Goal: Complete application form

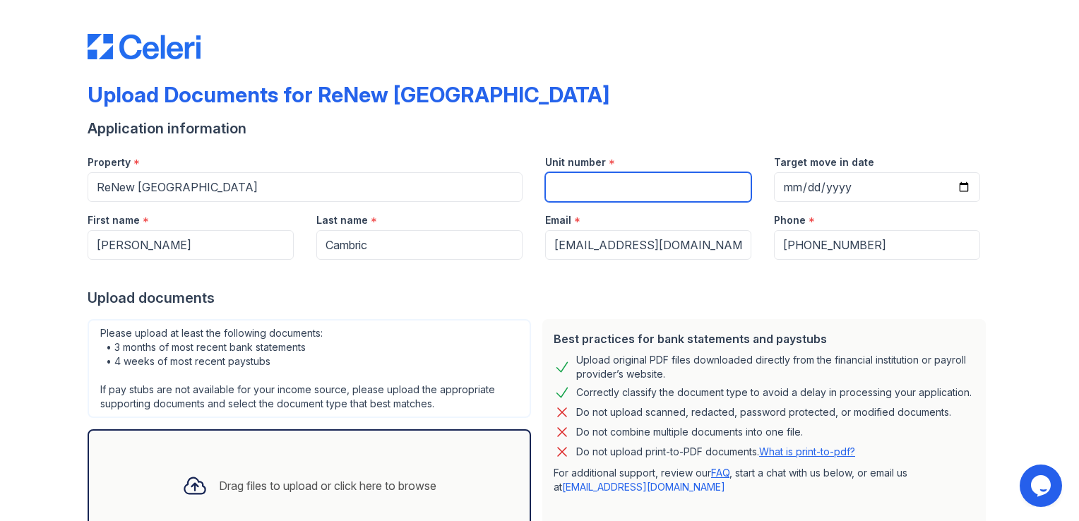
click at [579, 193] on input "Unit number" at bounding box center [648, 187] width 206 height 30
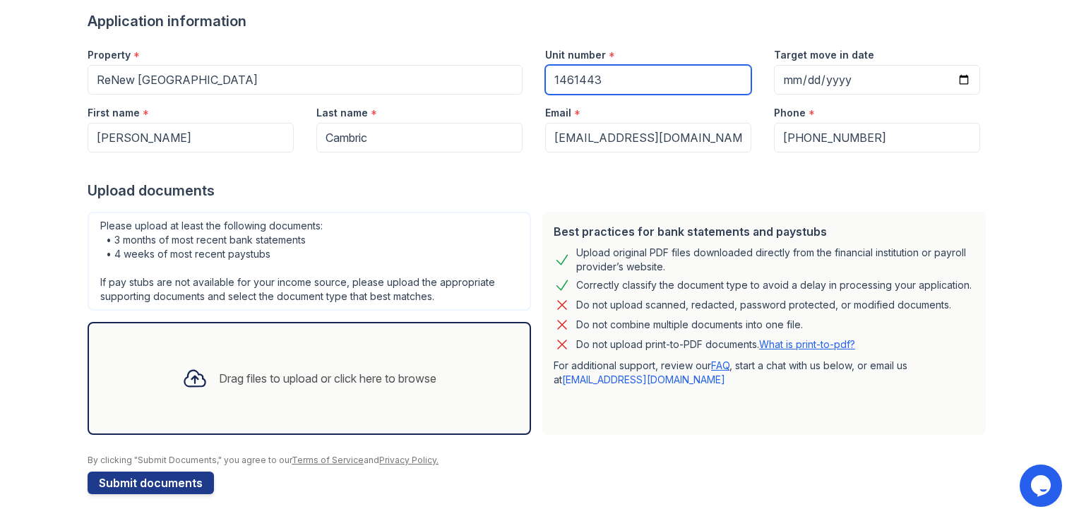
type input "1461443"
click at [277, 348] on div "Drag files to upload or click here to browse" at bounding box center [310, 378] width 444 height 113
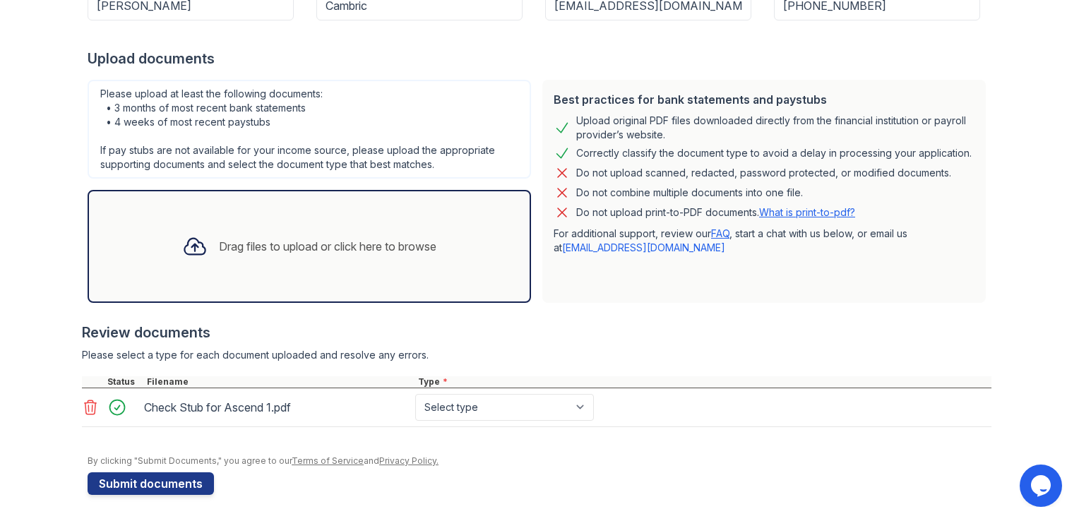
scroll to position [239, 0]
click at [463, 408] on select "Select type Paystub Bank Statement Offer Letter Tax Documents Benefit Award Let…" at bounding box center [504, 407] width 179 height 27
select select "paystub"
click at [415, 394] on select "Select type Paystub Bank Statement Offer Letter Tax Documents Benefit Award Let…" at bounding box center [504, 407] width 179 height 27
click at [297, 250] on div "Drag files to upload or click here to browse" at bounding box center [328, 246] width 218 height 17
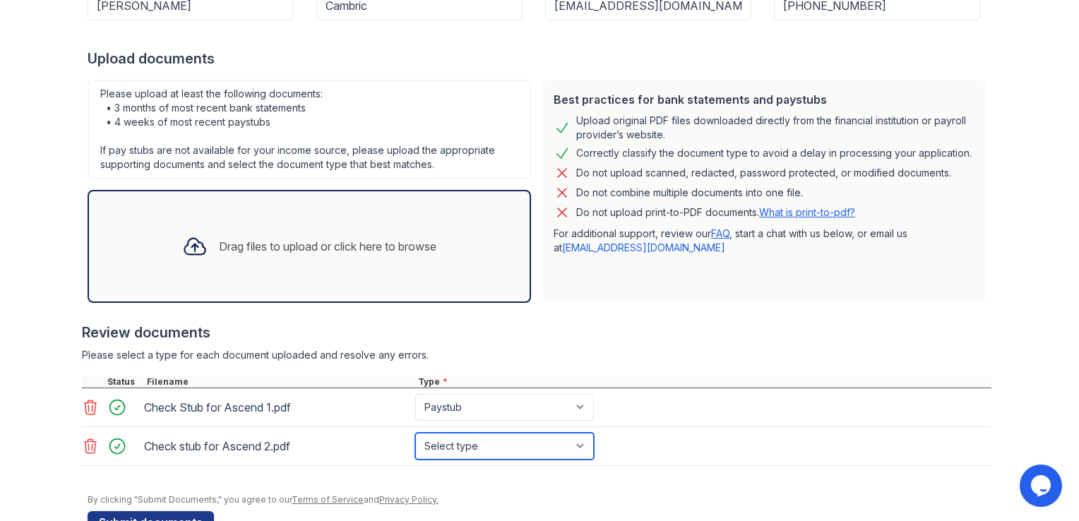
click at [461, 448] on select "Select type Paystub Bank Statement Offer Letter Tax Documents Benefit Award Let…" at bounding box center [504, 446] width 179 height 27
select select "paystub"
click at [415, 433] on select "Select type Paystub Bank Statement Offer Letter Tax Documents Benefit Award Let…" at bounding box center [504, 446] width 179 height 27
click at [344, 244] on div "Drag files to upload or click here to browse" at bounding box center [328, 246] width 218 height 17
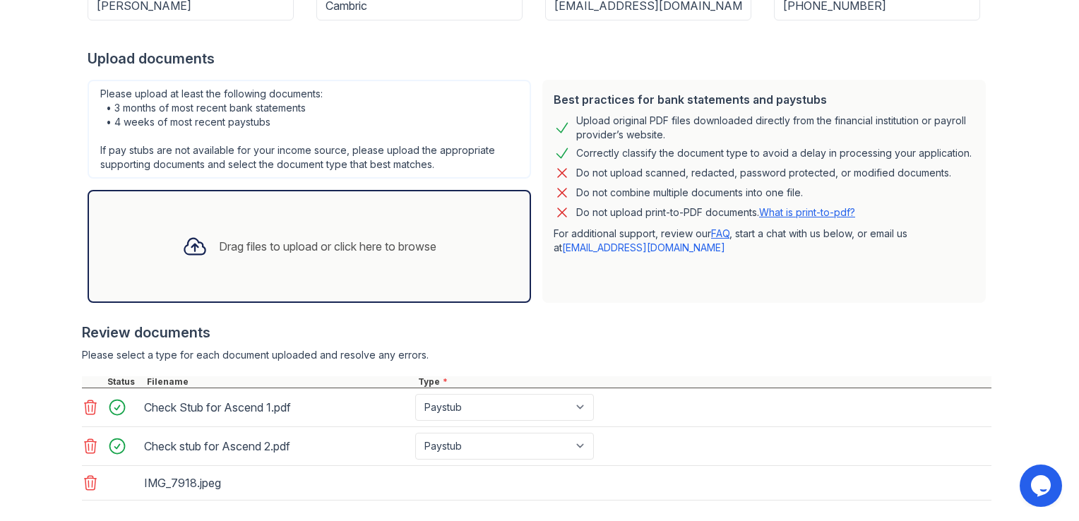
scroll to position [312, 0]
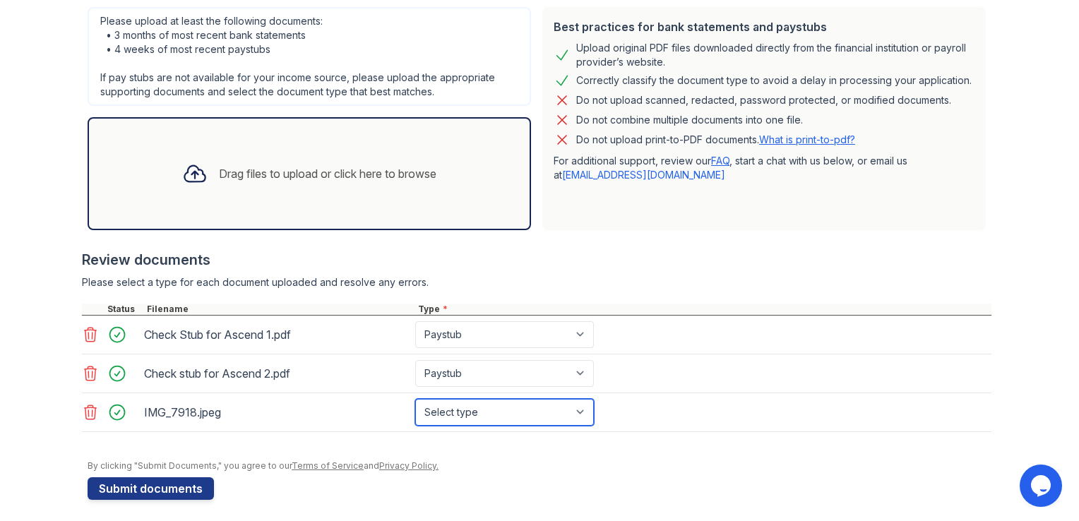
click at [436, 416] on select "Select type Paystub Bank Statement Offer Letter Tax Documents Benefit Award Let…" at bounding box center [504, 412] width 179 height 27
select select "other"
click at [415, 399] on select "Select type Paystub Bank Statement Offer Letter Tax Documents Benefit Award Let…" at bounding box center [504, 412] width 179 height 27
click at [376, 181] on div "Drag files to upload or click here to browse" at bounding box center [309, 174] width 277 height 48
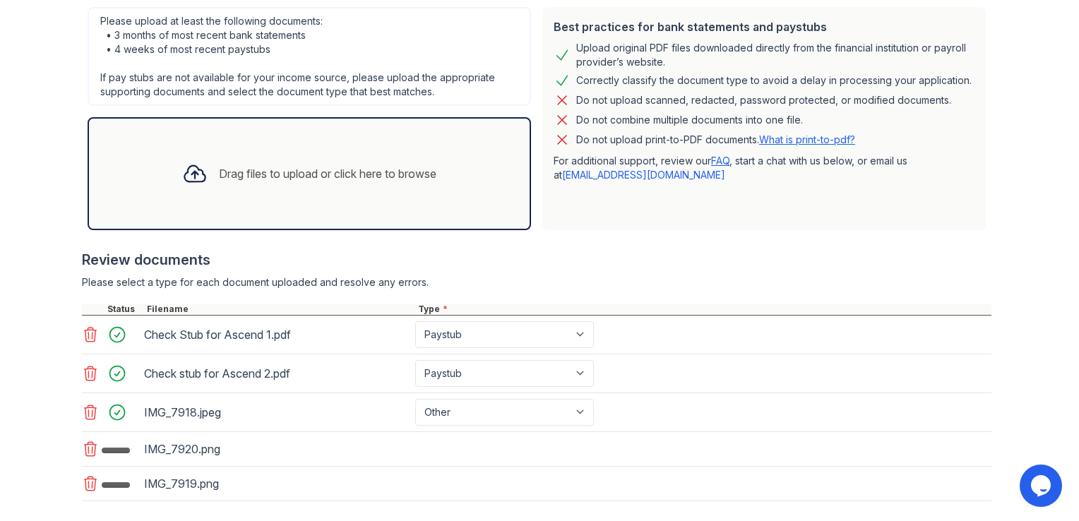
scroll to position [393, 0]
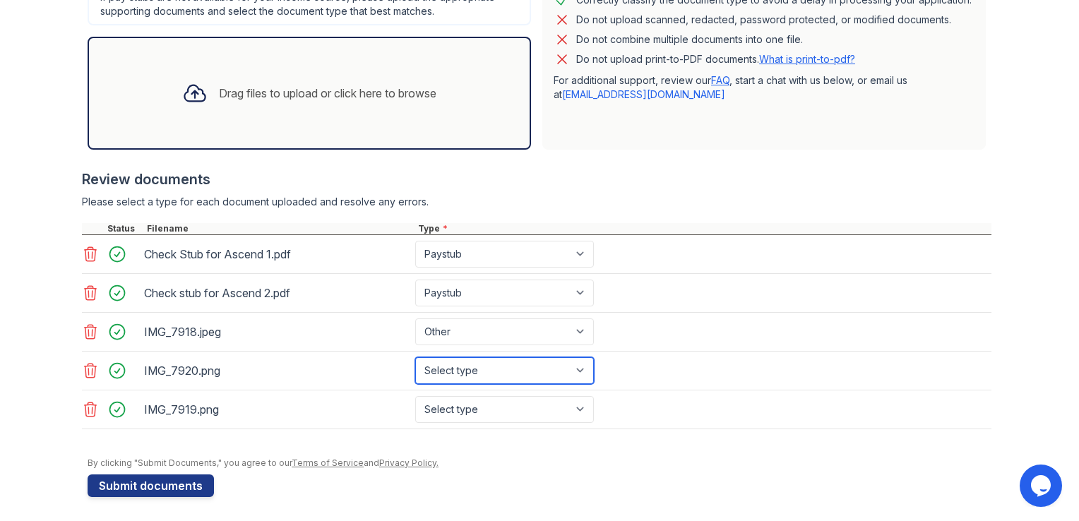
click at [494, 362] on select "Select type Paystub Bank Statement Offer Letter Tax Documents Benefit Award Let…" at bounding box center [504, 370] width 179 height 27
select select "other"
click at [415, 357] on select "Select type Paystub Bank Statement Offer Letter Tax Documents Benefit Award Let…" at bounding box center [504, 370] width 179 height 27
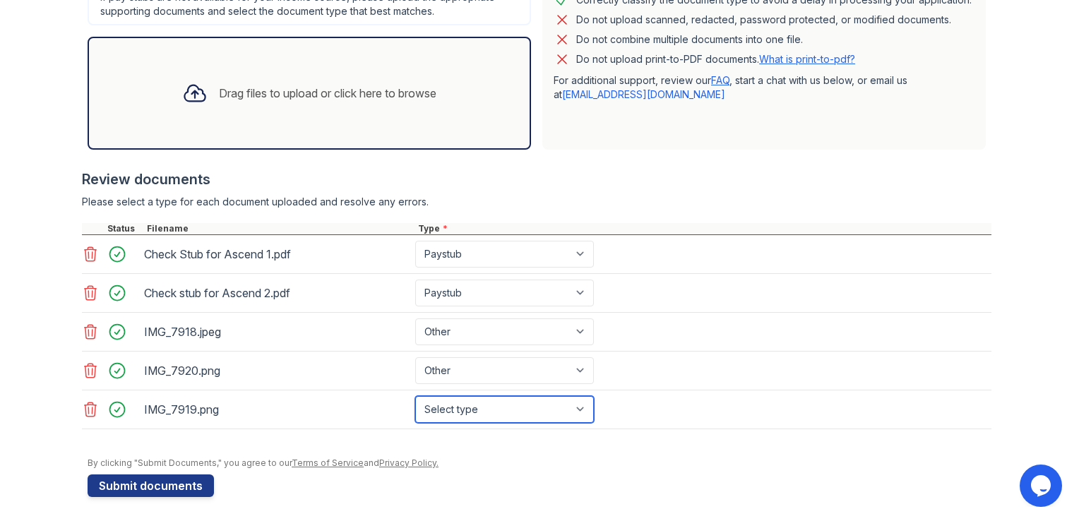
click at [468, 405] on select "Select type Paystub Bank Statement Offer Letter Tax Documents Benefit Award Let…" at bounding box center [504, 409] width 179 height 27
select select "other"
click at [415, 396] on select "Select type Paystub Bank Statement Offer Letter Tax Documents Benefit Award Let…" at bounding box center [504, 409] width 179 height 27
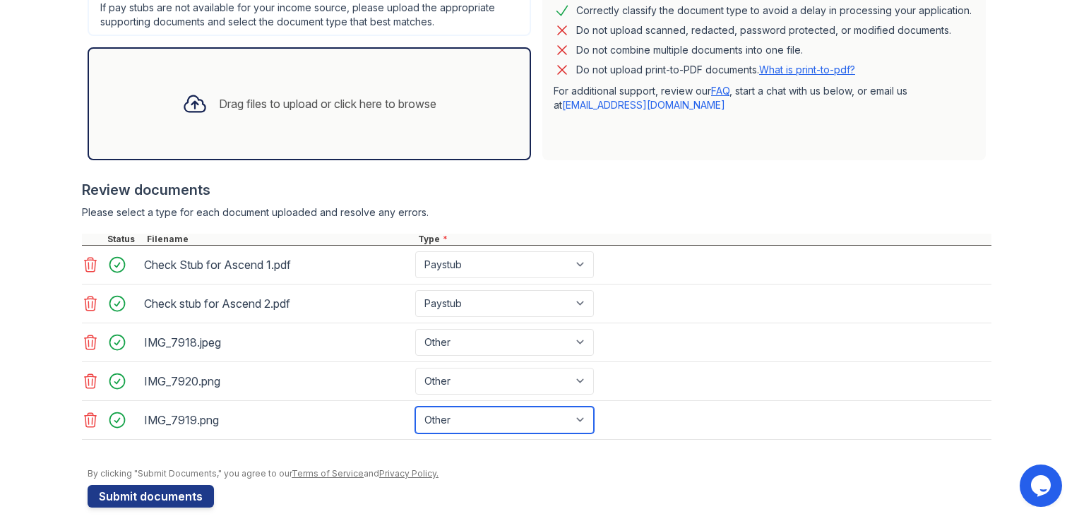
scroll to position [336, 0]
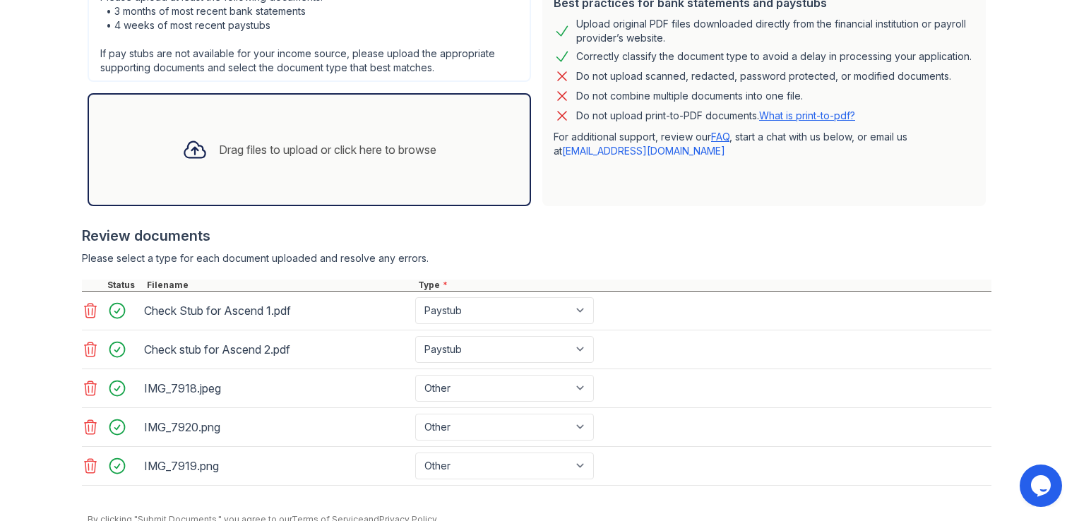
click at [378, 142] on div "Drag files to upload or click here to browse" at bounding box center [328, 149] width 218 height 17
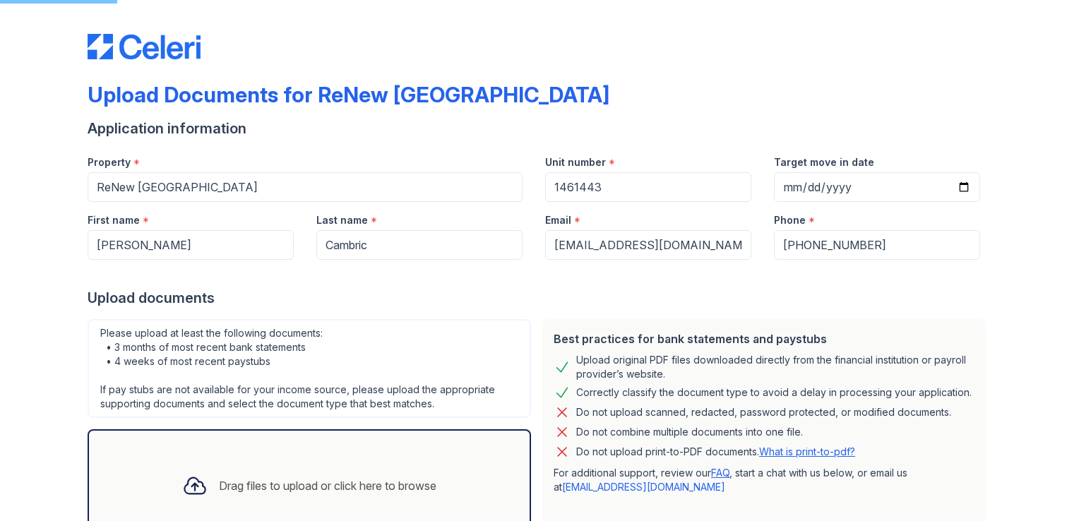
select select "paystub"
select select "other"
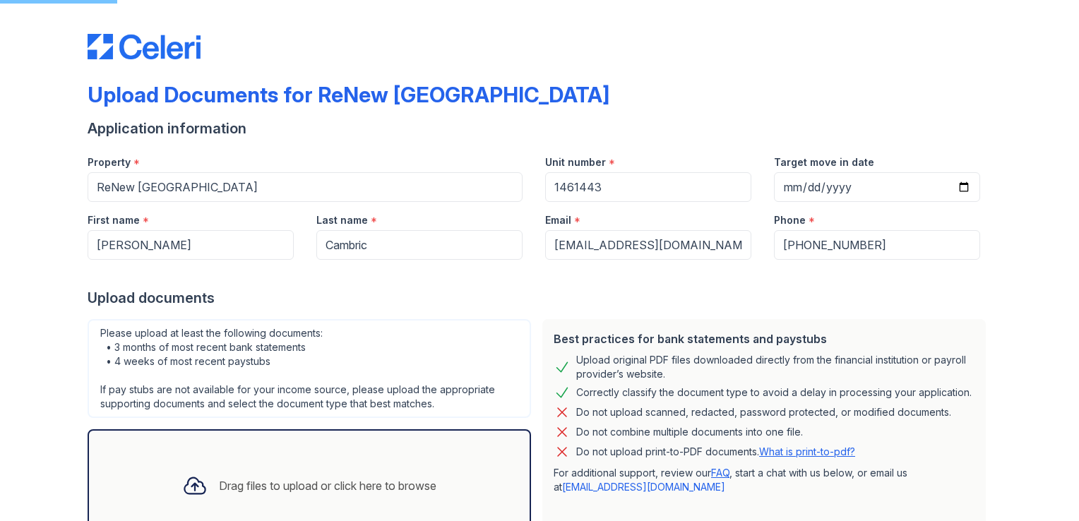
select select "other"
